Goal: Book appointment/travel/reservation

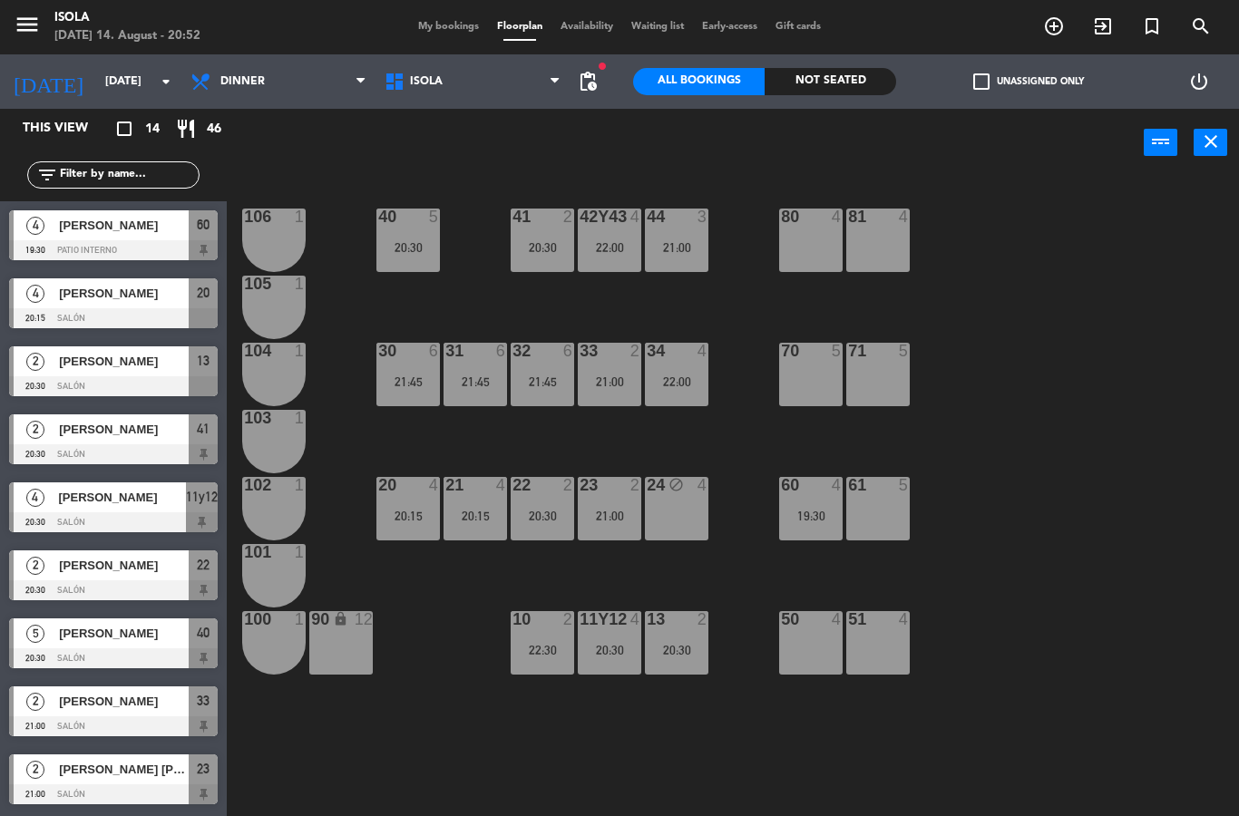
select select "dinner"
select select
click at [697, 509] on div "24 block 4" at bounding box center [676, 508] width 63 height 63
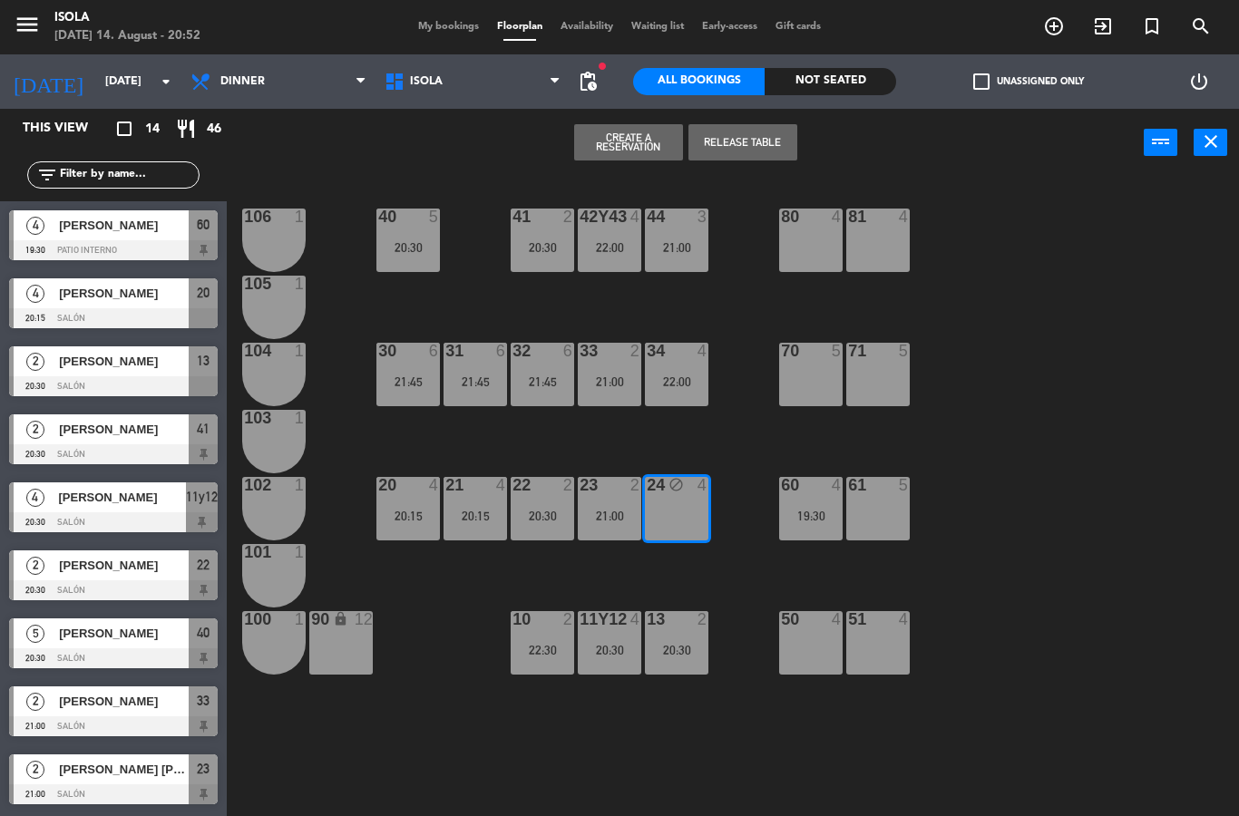
click at [731, 191] on div "40 5 20:30 42y43 4 22:00 41 2 20:30 44 3 21:00 80 4 81 4 106 1 105 1 30 6 21:45…" at bounding box center [739, 496] width 1000 height 639
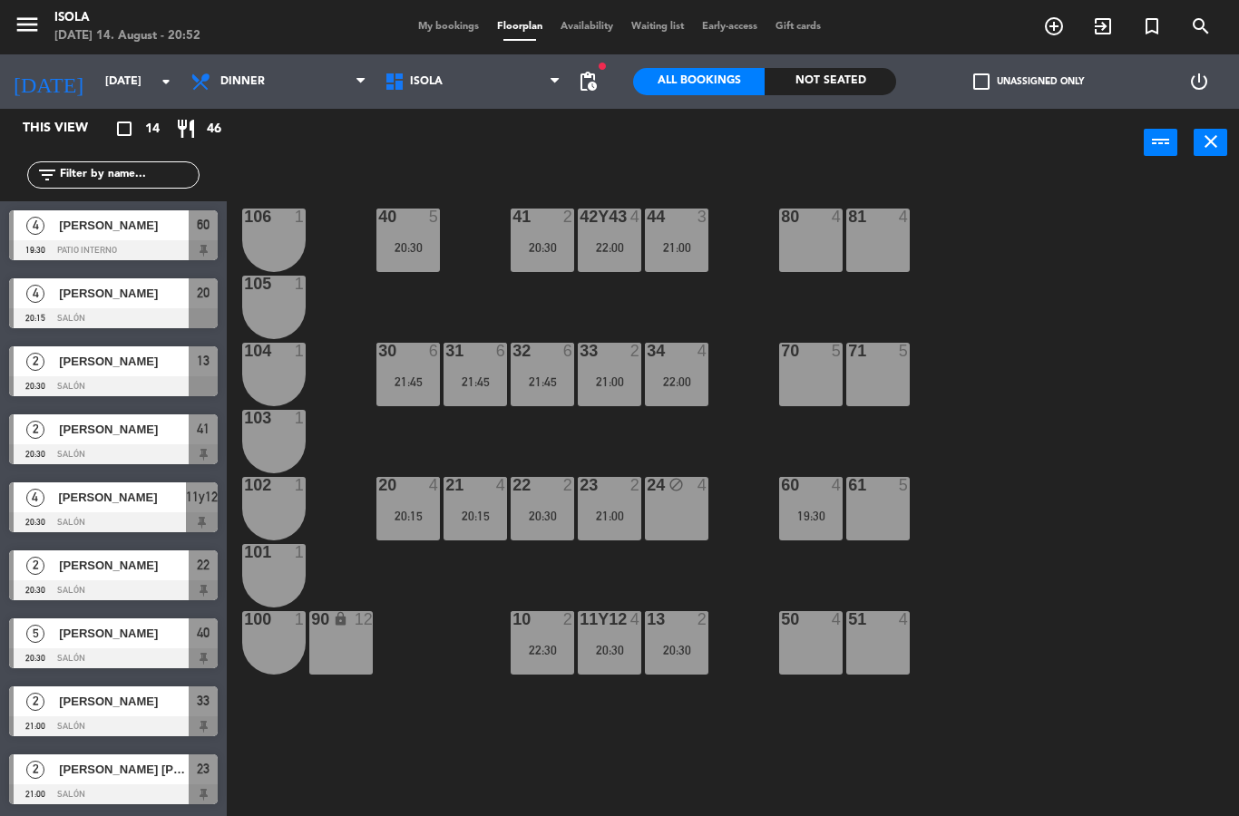
click at [746, 139] on div "power_input close" at bounding box center [685, 143] width 917 height 69
click at [691, 525] on div "24 block 4" at bounding box center [676, 508] width 63 height 63
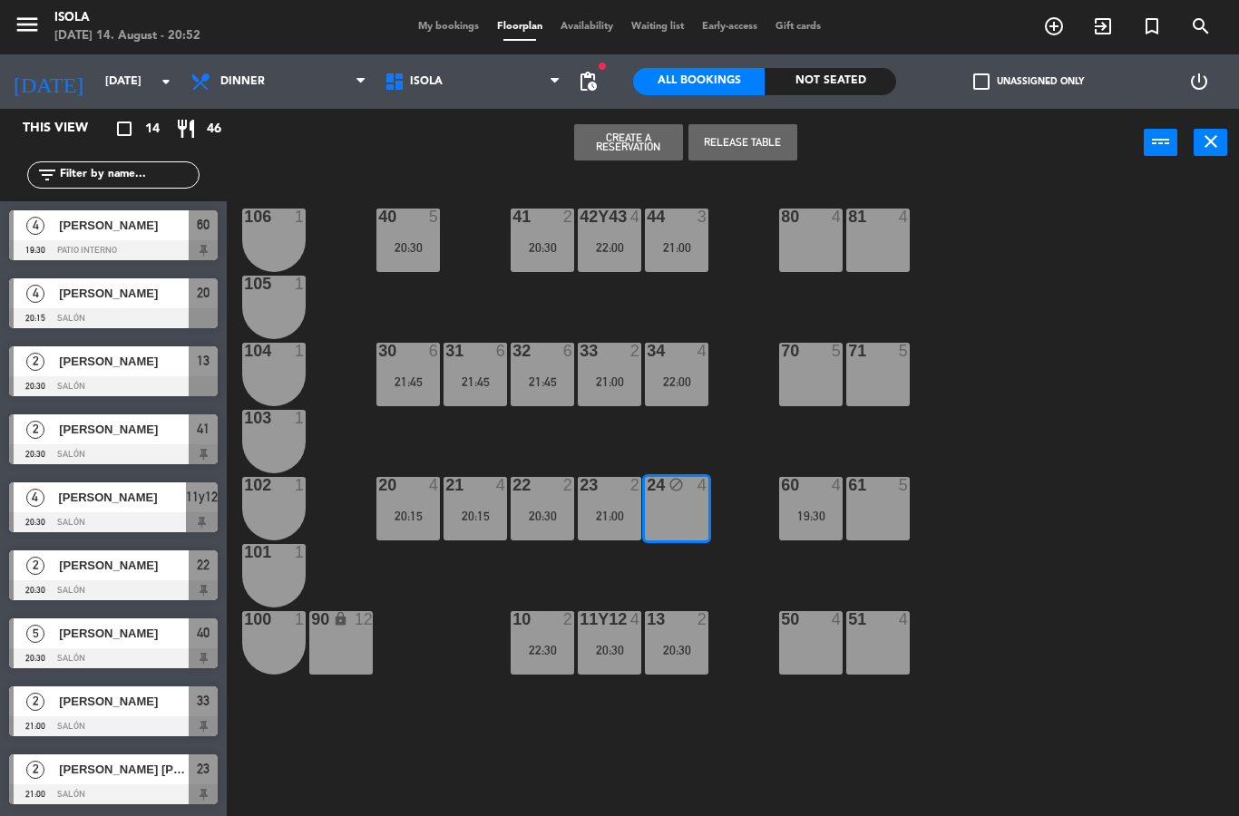
click at [771, 159] on button "Release Table" at bounding box center [742, 142] width 109 height 36
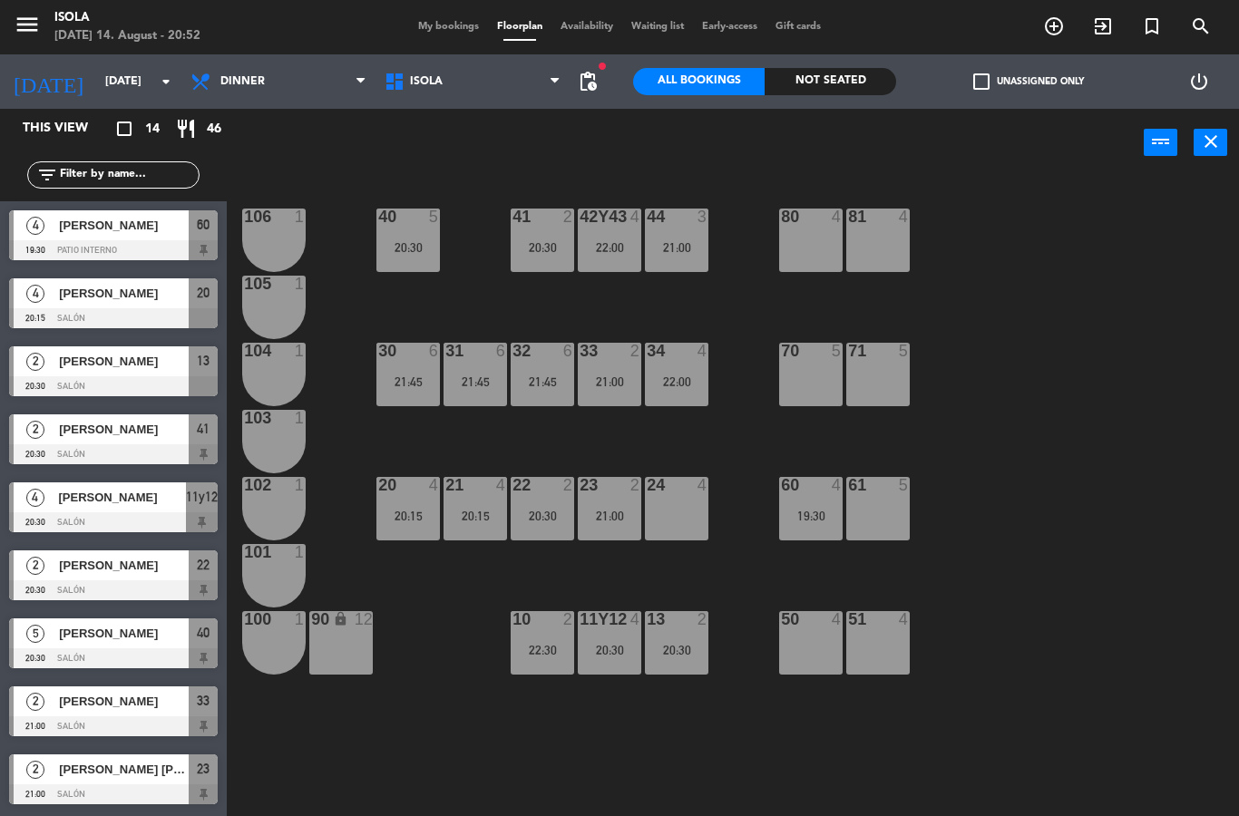
click at [748, 473] on div "40 5 20:30 42y43 4 22:00 41 2 20:30 44 3 21:00 80 4 81 4 106 1 105 1 30 6 21:45…" at bounding box center [739, 496] width 1000 height 639
click at [96, 95] on input "[DATE]" at bounding box center [172, 81] width 153 height 31
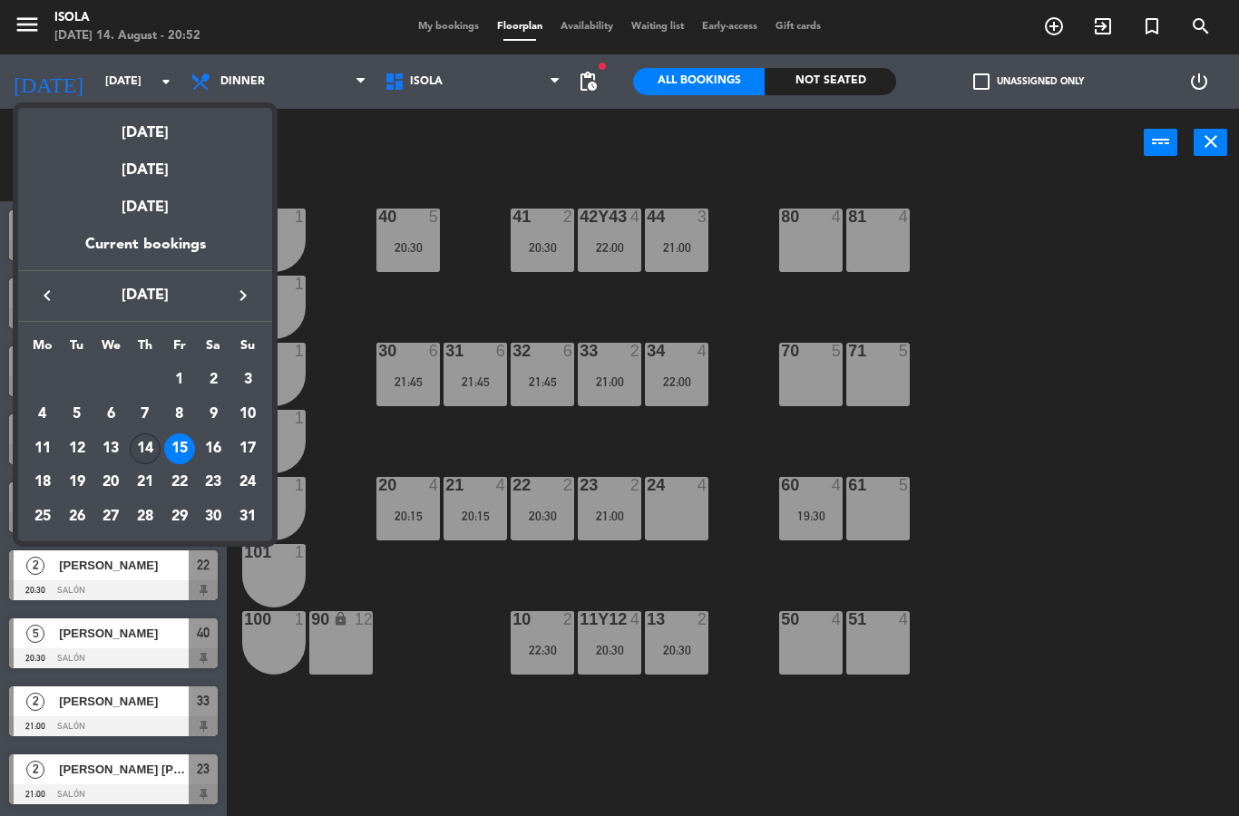
click at [141, 451] on div "14" at bounding box center [145, 449] width 31 height 31
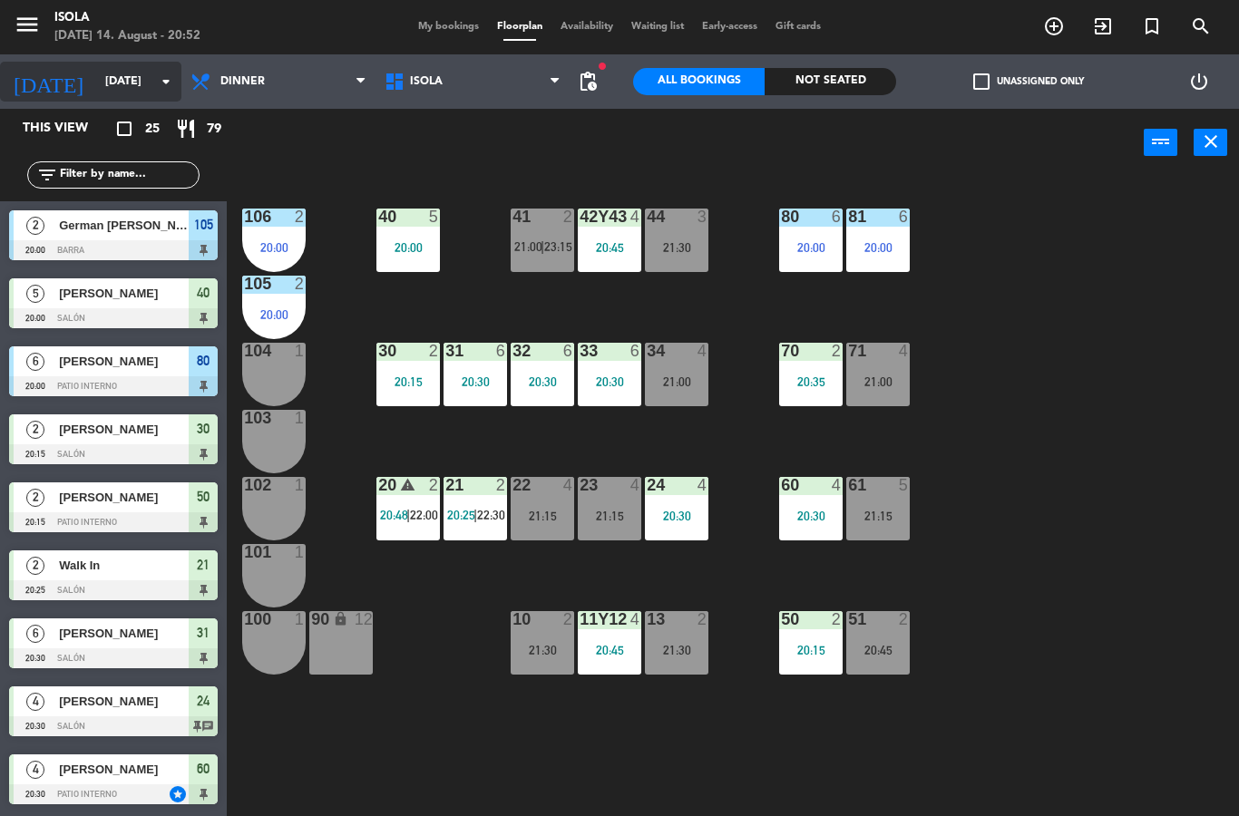
click at [96, 75] on input "[DATE]" at bounding box center [172, 81] width 153 height 31
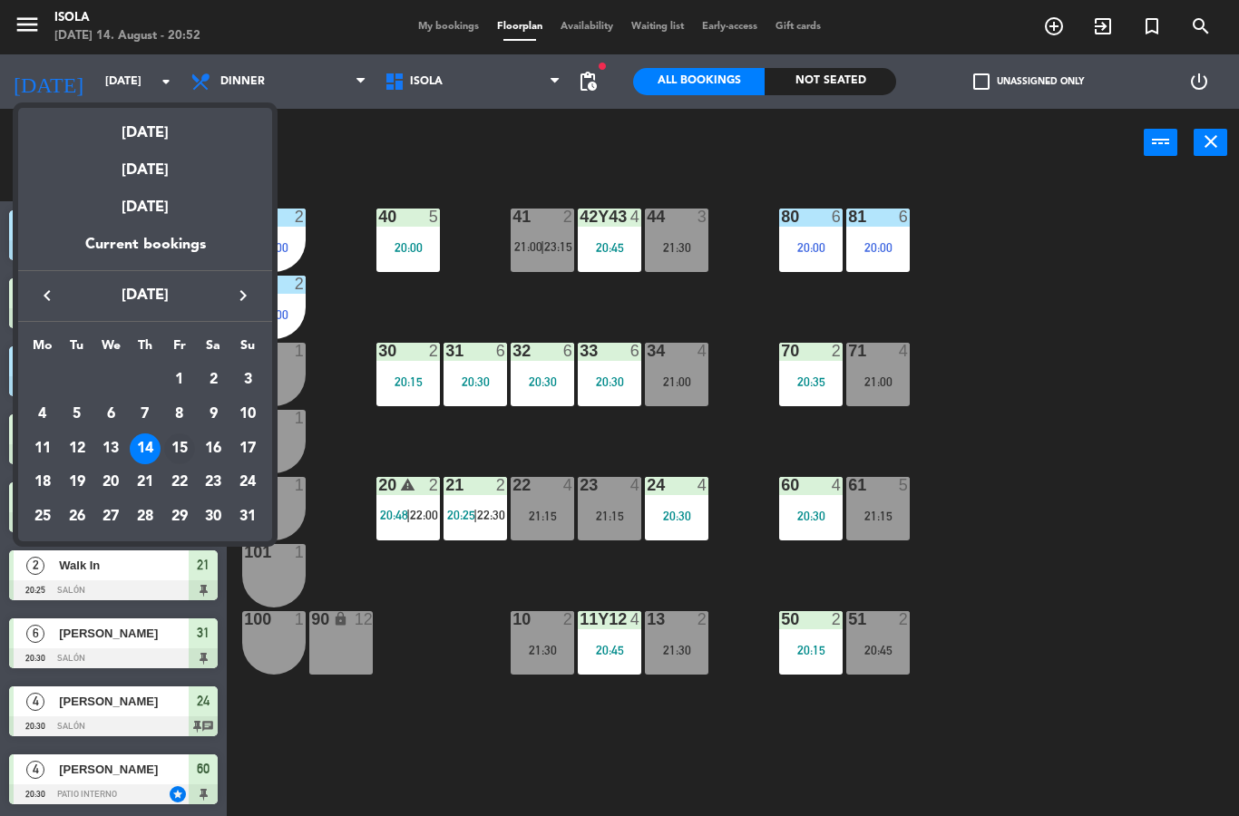
click at [169, 448] on div "15" at bounding box center [179, 449] width 31 height 31
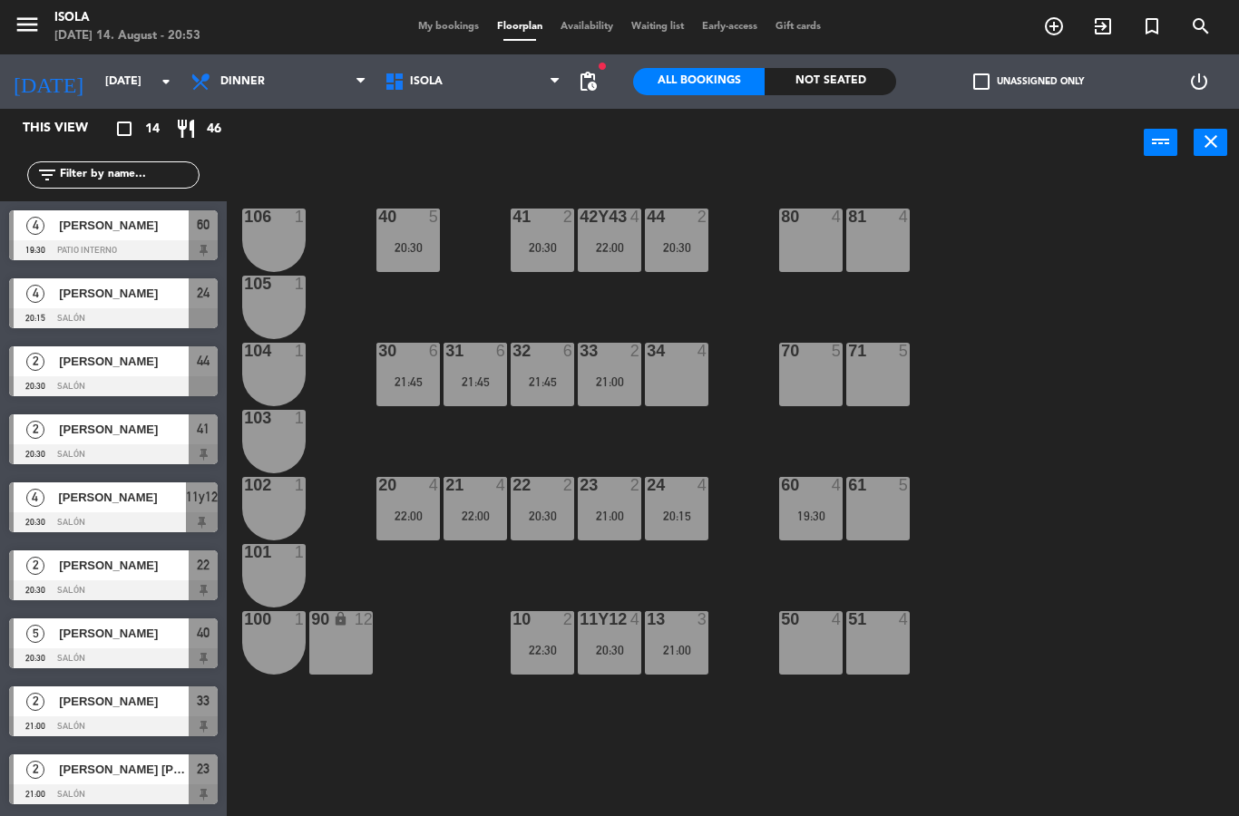
click at [680, 397] on div "34 4" at bounding box center [676, 374] width 63 height 63
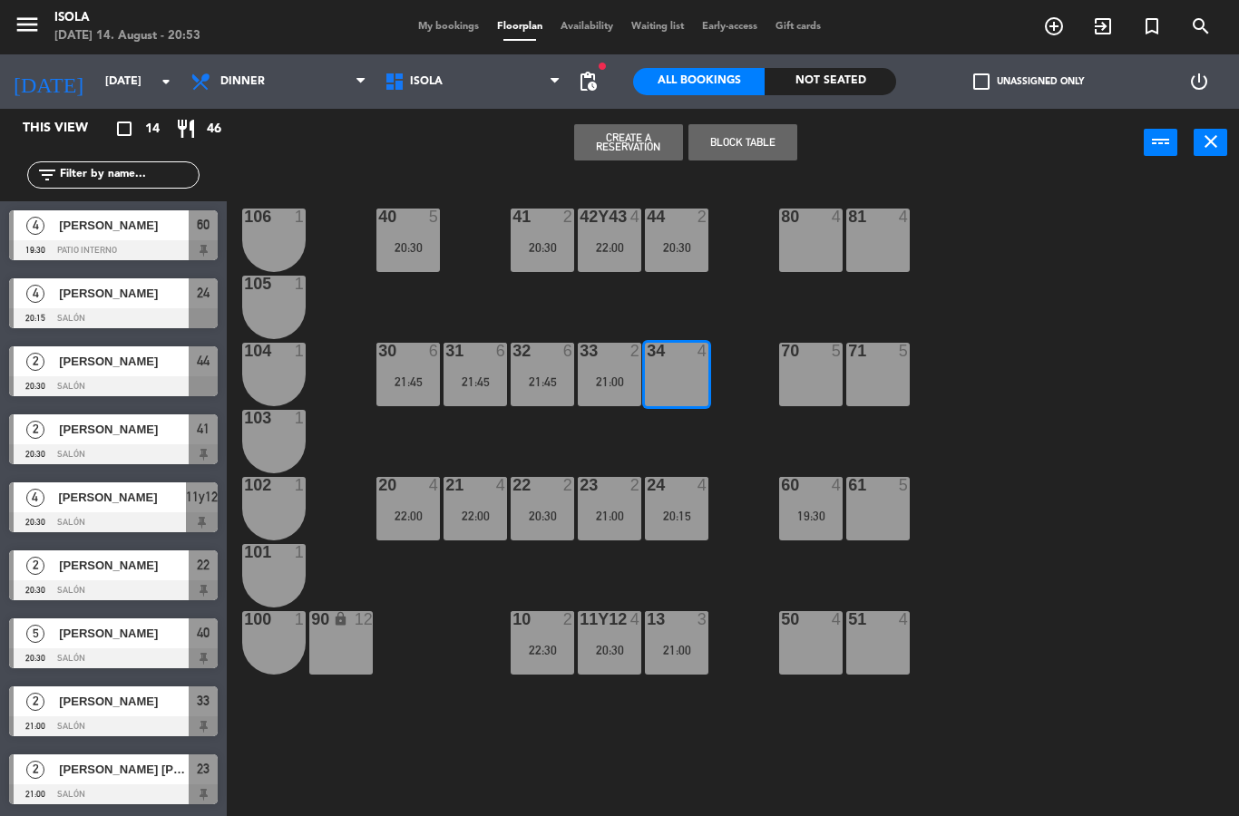
click at [736, 141] on button "Block Table" at bounding box center [742, 142] width 109 height 36
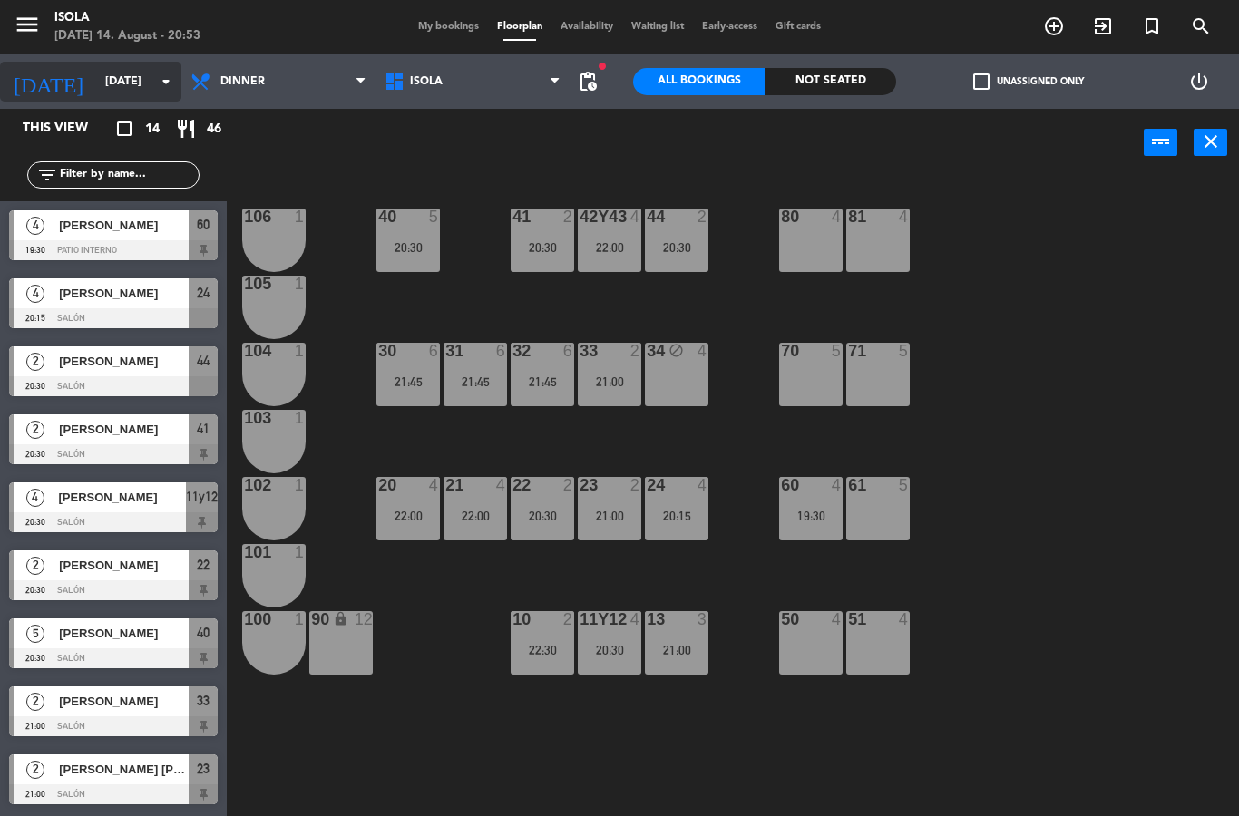
click at [117, 69] on input "[DATE]" at bounding box center [172, 81] width 153 height 31
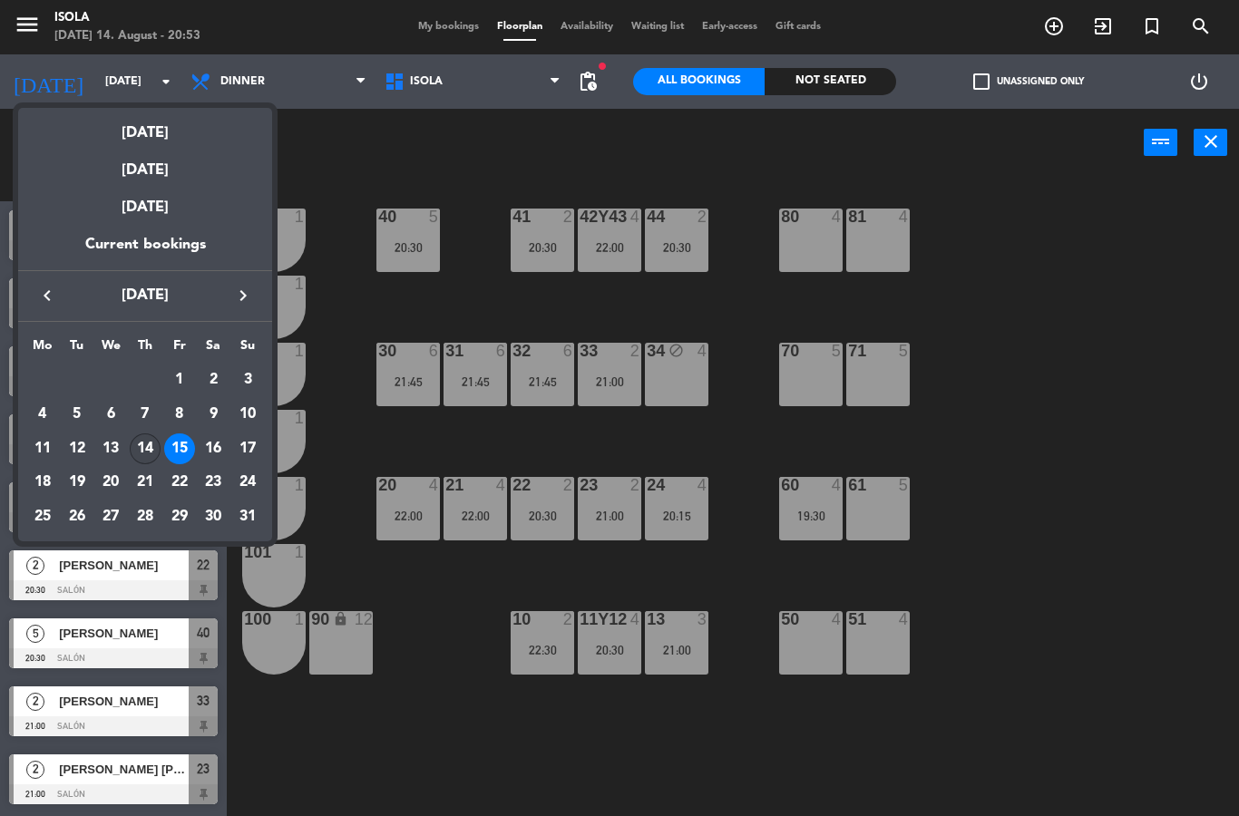
click at [148, 453] on div "14" at bounding box center [145, 449] width 31 height 31
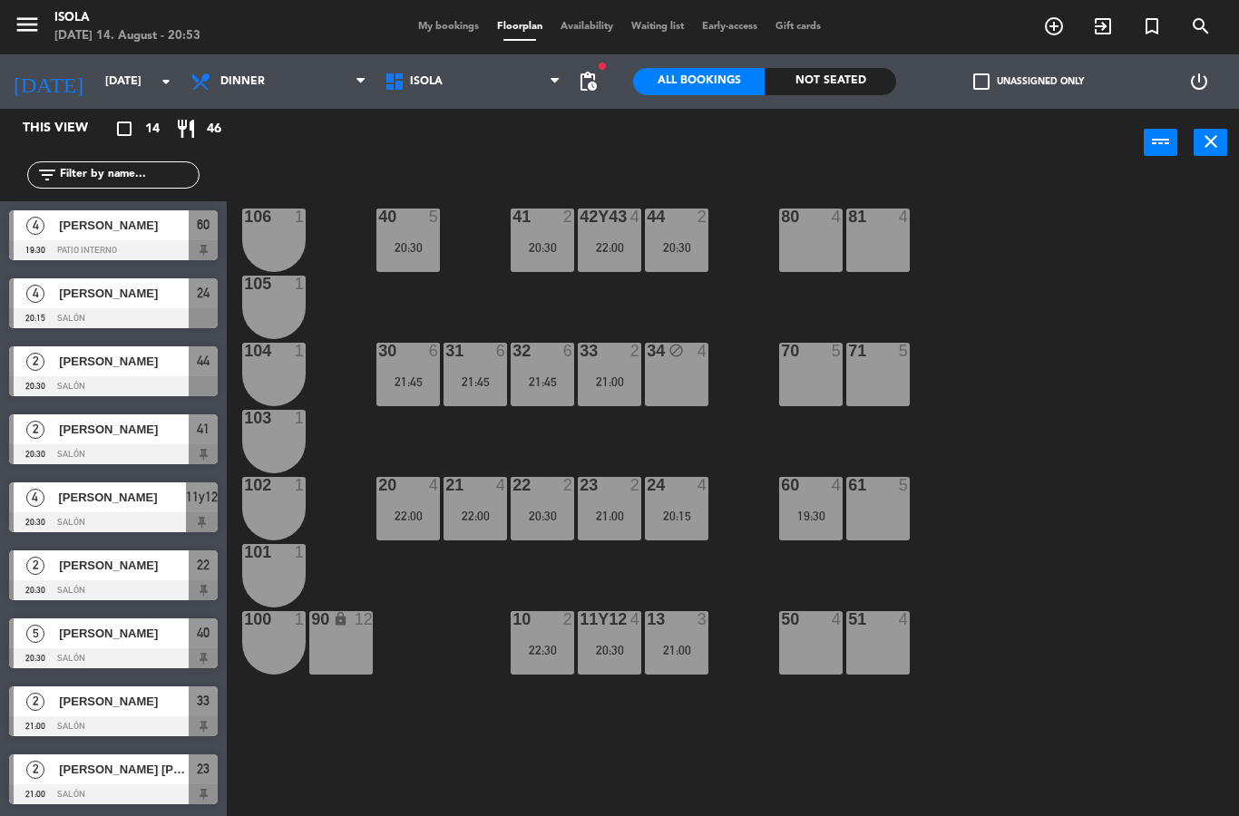
type input "[DATE]"
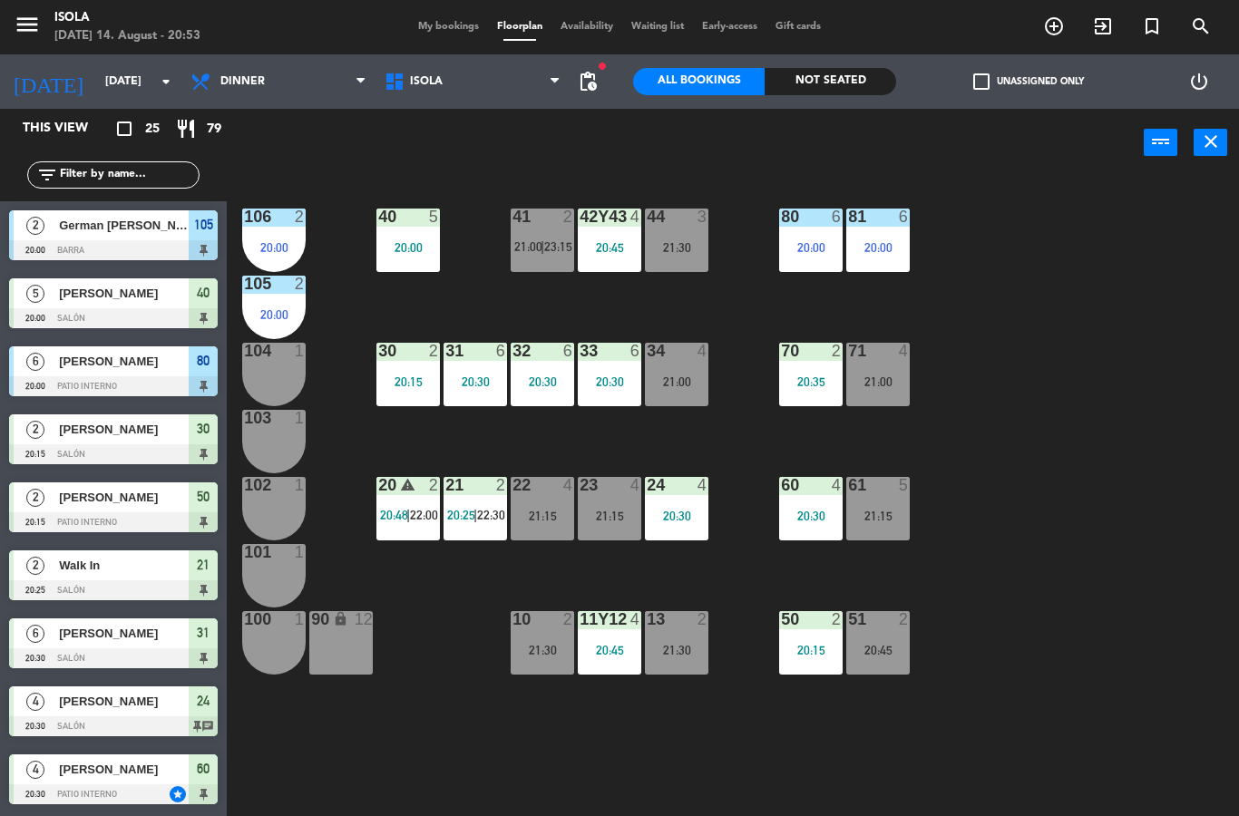
click at [90, 581] on div at bounding box center [113, 591] width 209 height 20
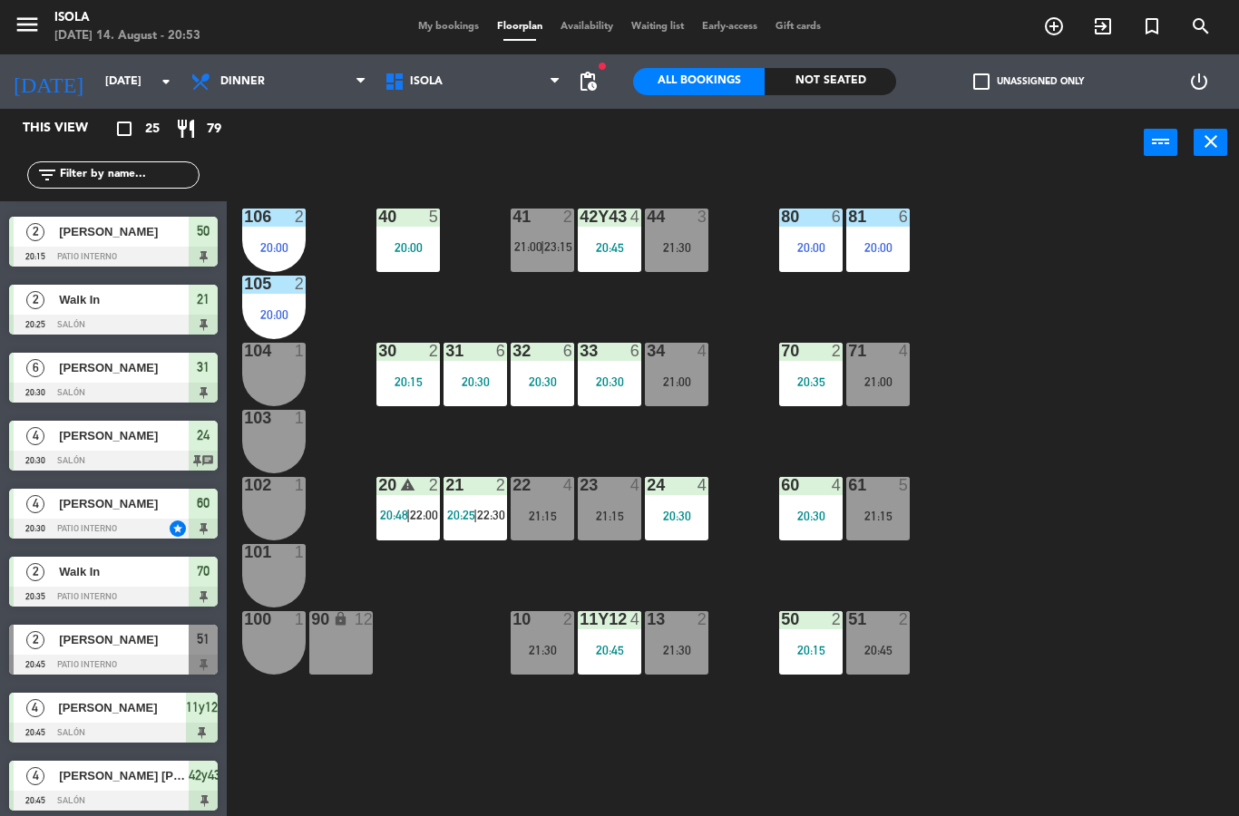
scroll to position [265, 0]
